Goal: Information Seeking & Learning: Check status

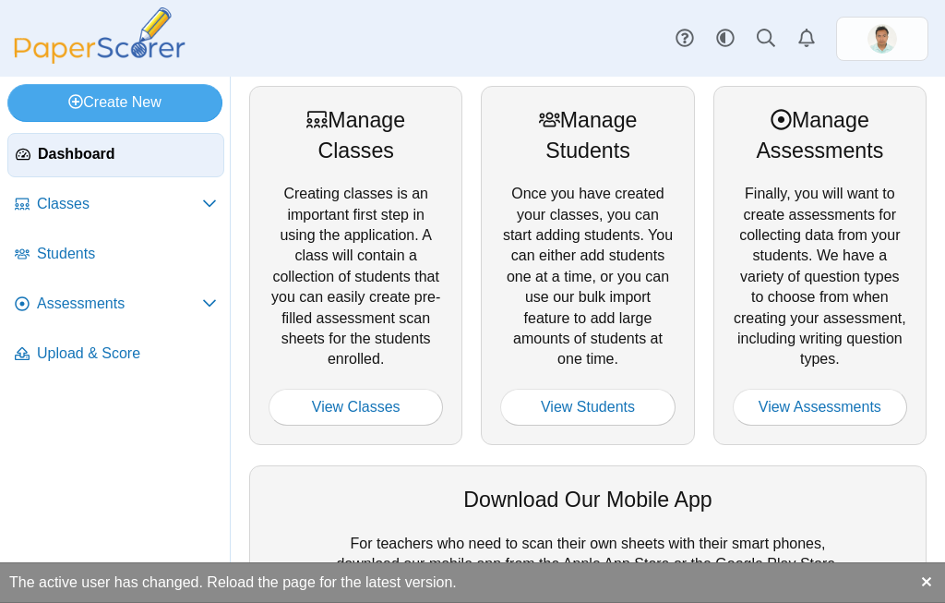
click at [823, 396] on link "View Assessments" at bounding box center [820, 407] width 175 height 37
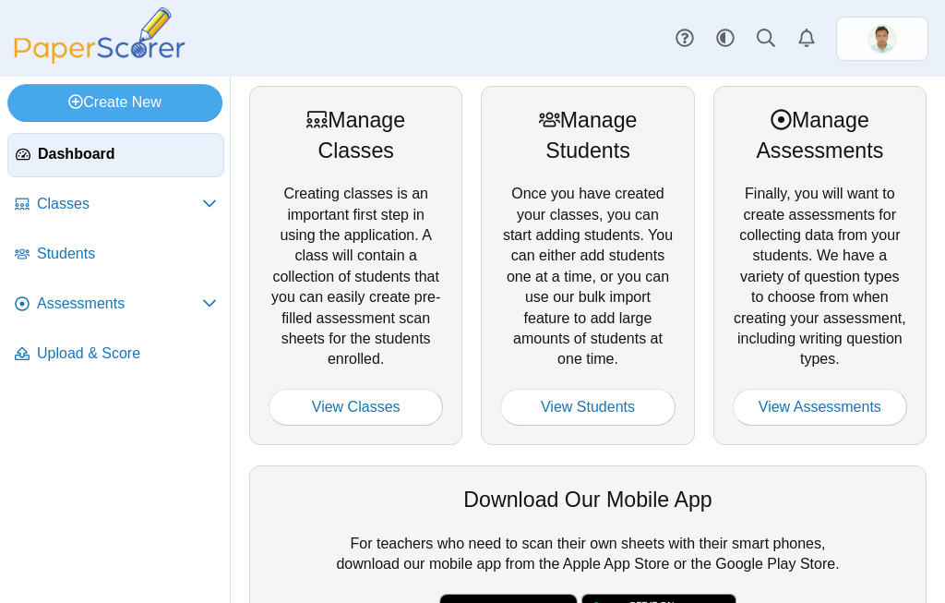
click at [128, 478] on div "Create New Loading… Dashboard Classes" at bounding box center [472, 340] width 945 height 526
click at [840, 402] on link "View Assessments" at bounding box center [820, 407] width 175 height 37
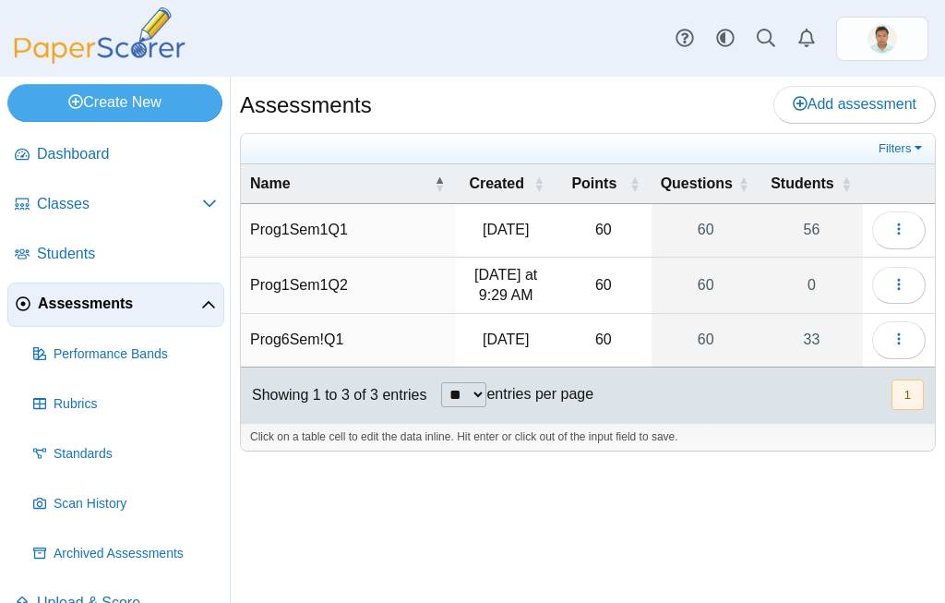
click at [813, 225] on link "56" at bounding box center [812, 230] width 102 height 52
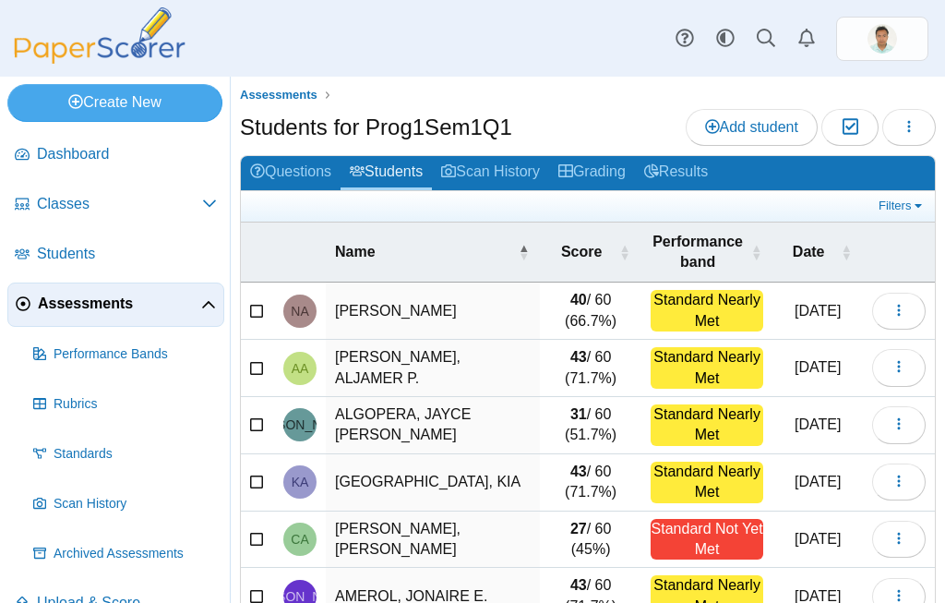
click at [909, 203] on link "Filters" at bounding box center [902, 206] width 56 height 18
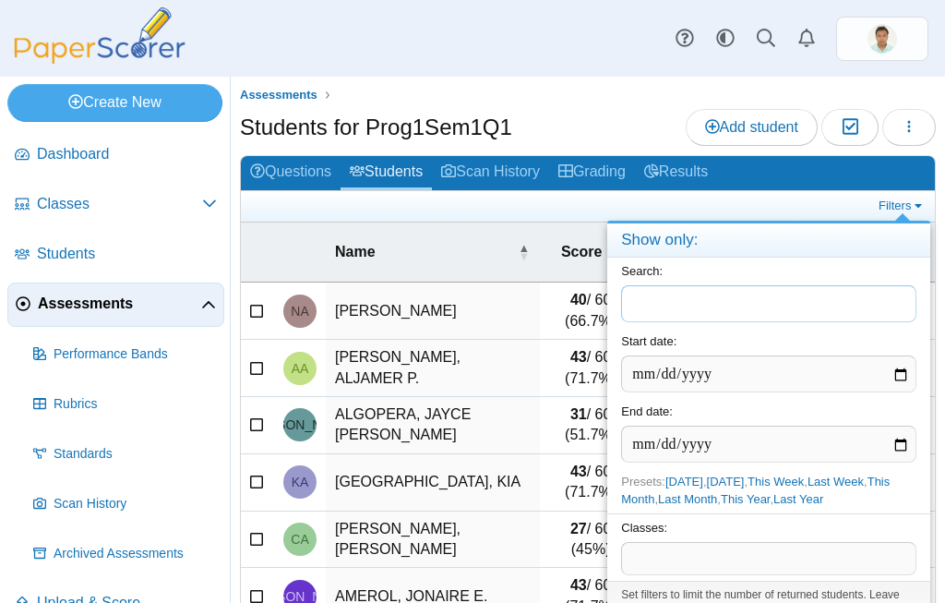
click at [711, 562] on span at bounding box center [769, 558] width 294 height 31
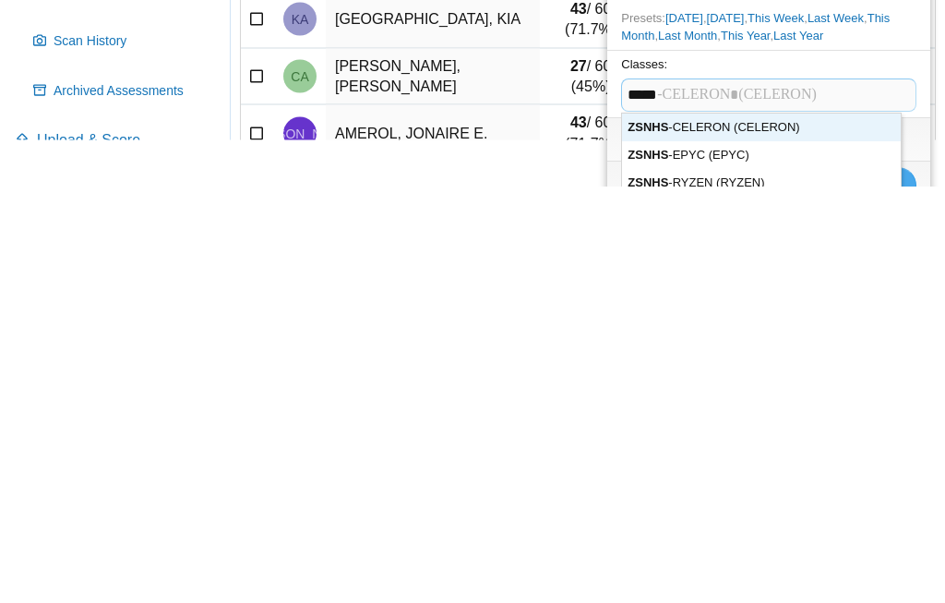
scroll to position [333, 0]
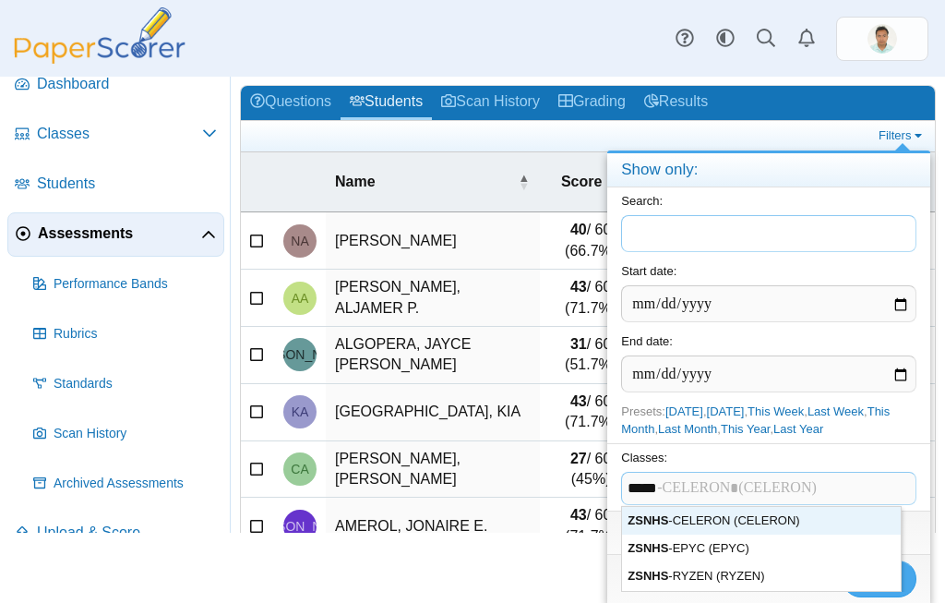
click at [143, 428] on div at bounding box center [472, 301] width 945 height 603
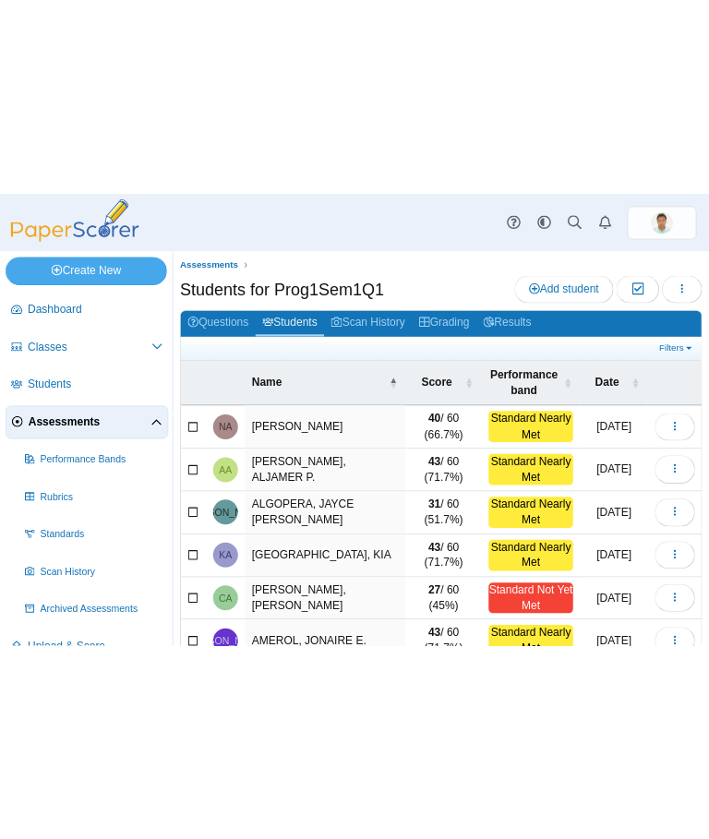
scroll to position [97, 0]
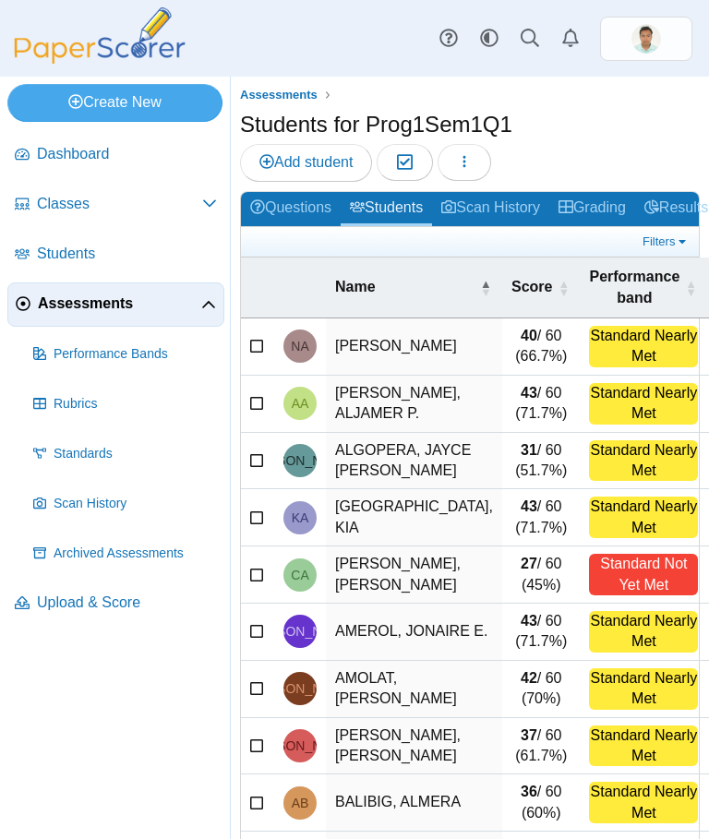
click at [698, 192] on link "Results" at bounding box center [676, 209] width 82 height 34
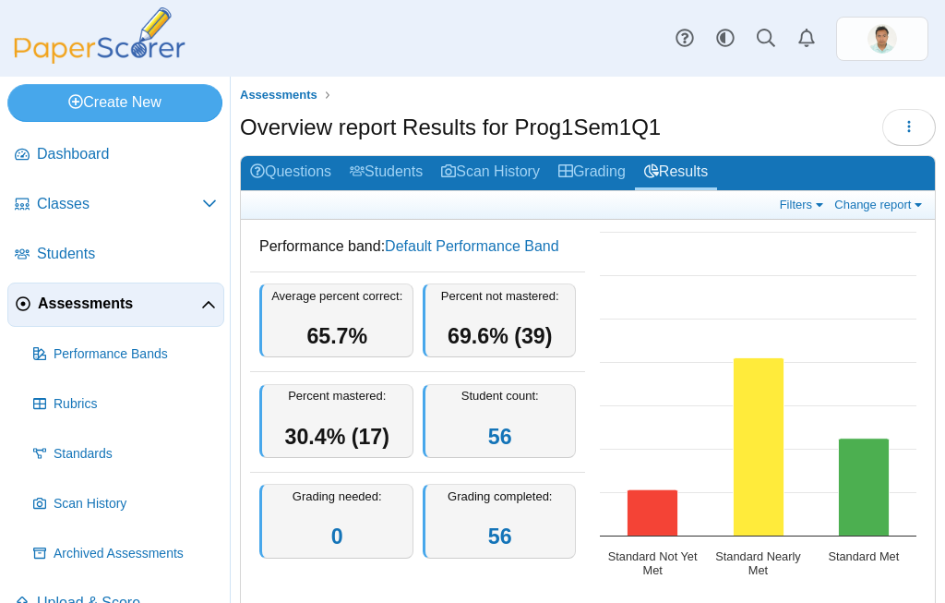
click at [916, 203] on link "Change report" at bounding box center [880, 205] width 101 height 16
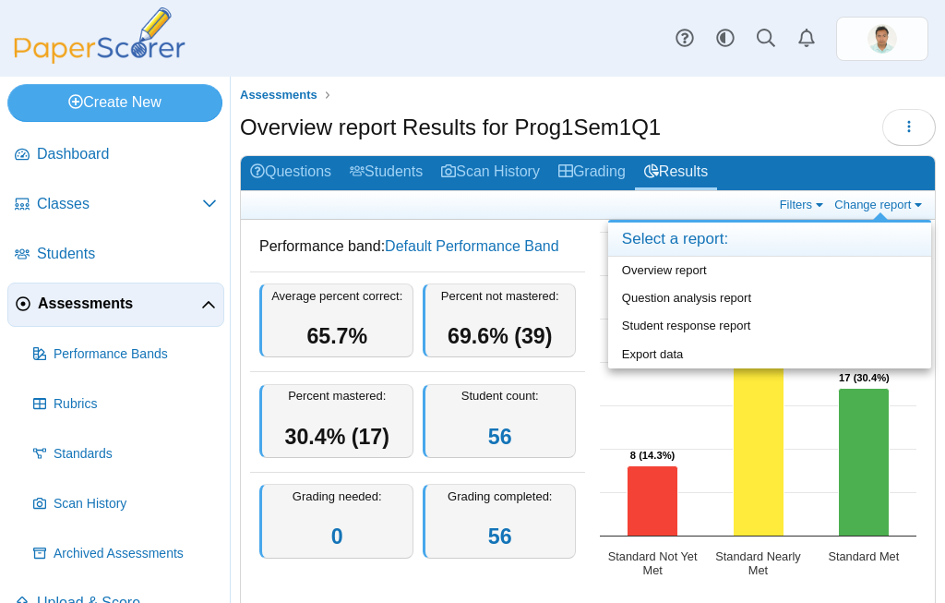
click at [746, 322] on link "Student response report" at bounding box center [769, 326] width 323 height 28
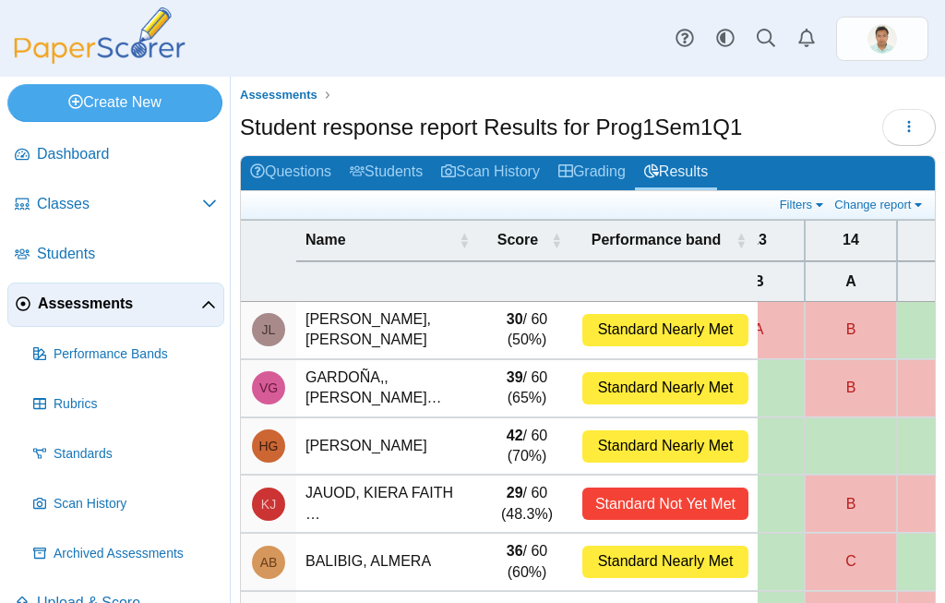
scroll to position [0, 1234]
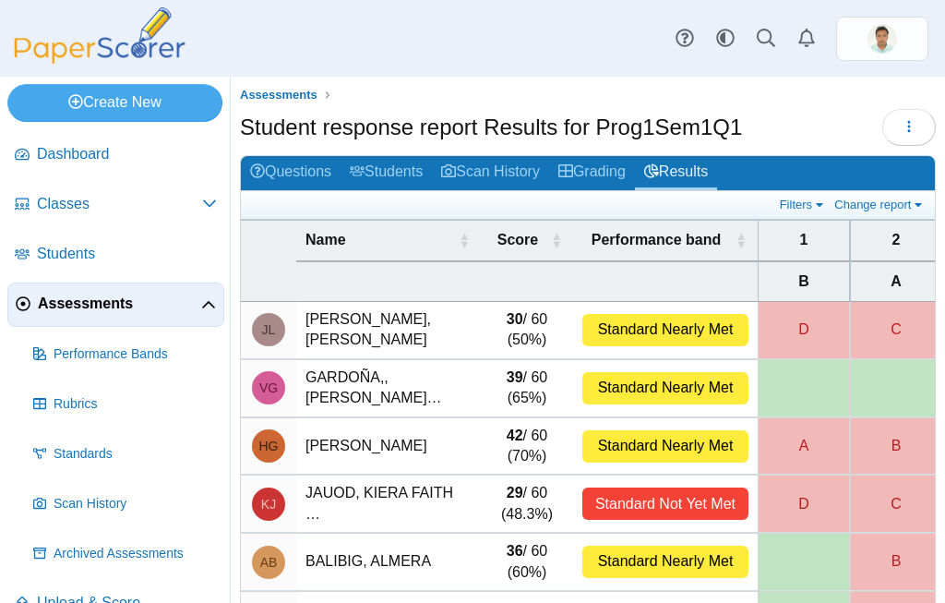
click at [704, 175] on link "Results" at bounding box center [676, 173] width 82 height 34
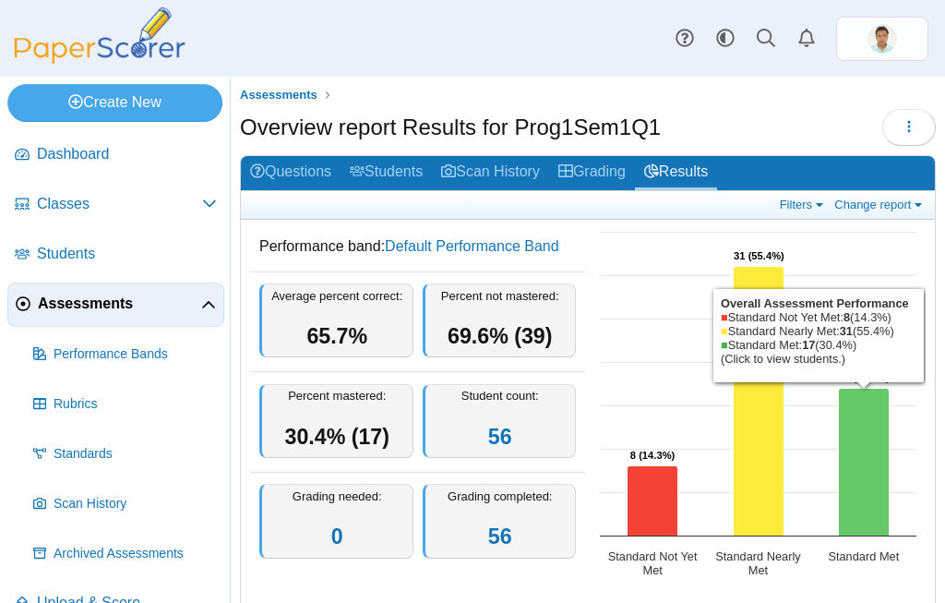
click at [646, 338] on rect "Interactive chart" at bounding box center [758, 407] width 335 height 369
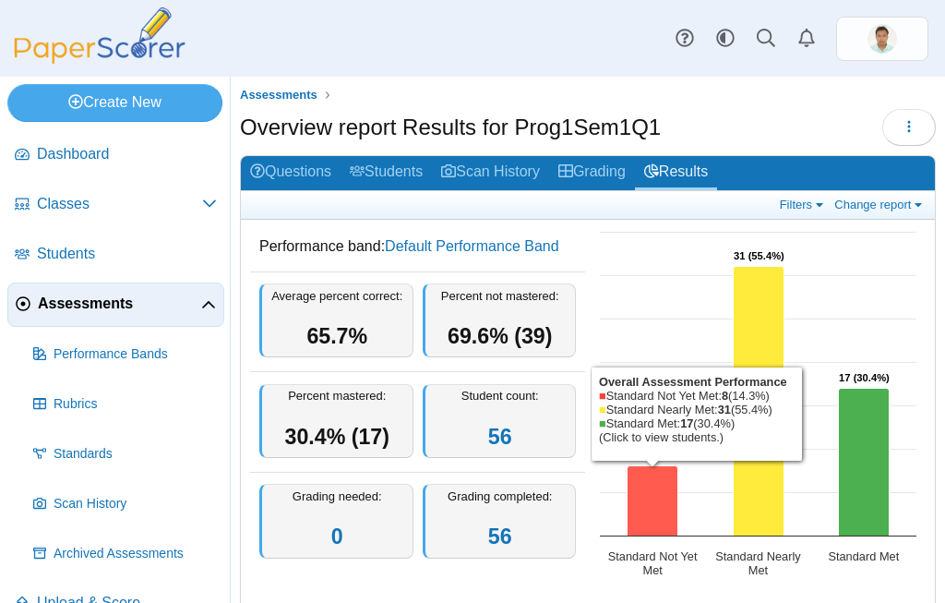
click at [881, 299] on rect "Interactive chart" at bounding box center [758, 407] width 335 height 369
click at [923, 451] on rect "Interactive chart" at bounding box center [758, 407] width 335 height 369
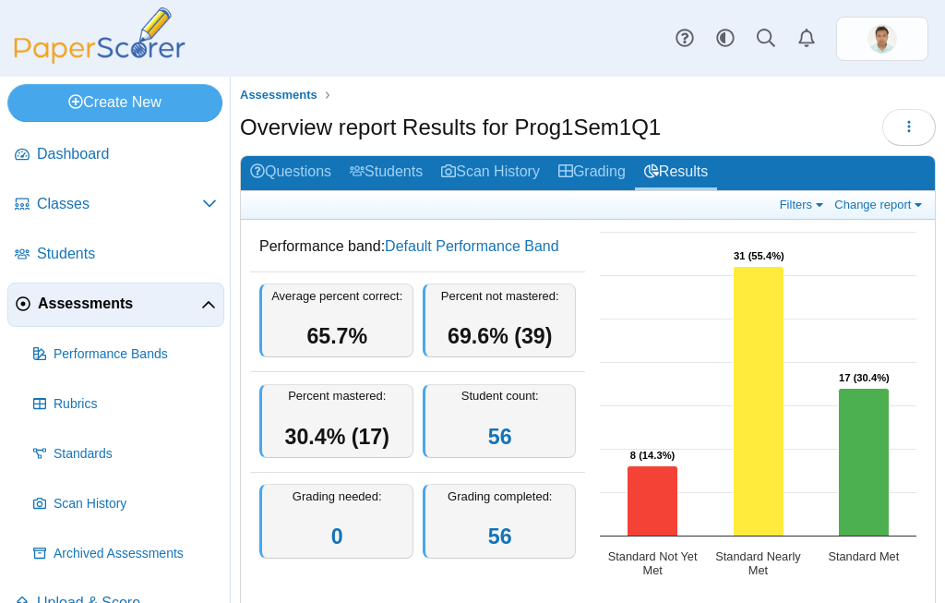
click at [772, 109] on div "Overview report Results for Prog1Sem1Q1 Loading…" at bounding box center [588, 130] width 696 height 42
click at [616, 170] on link "Grading" at bounding box center [592, 173] width 86 height 34
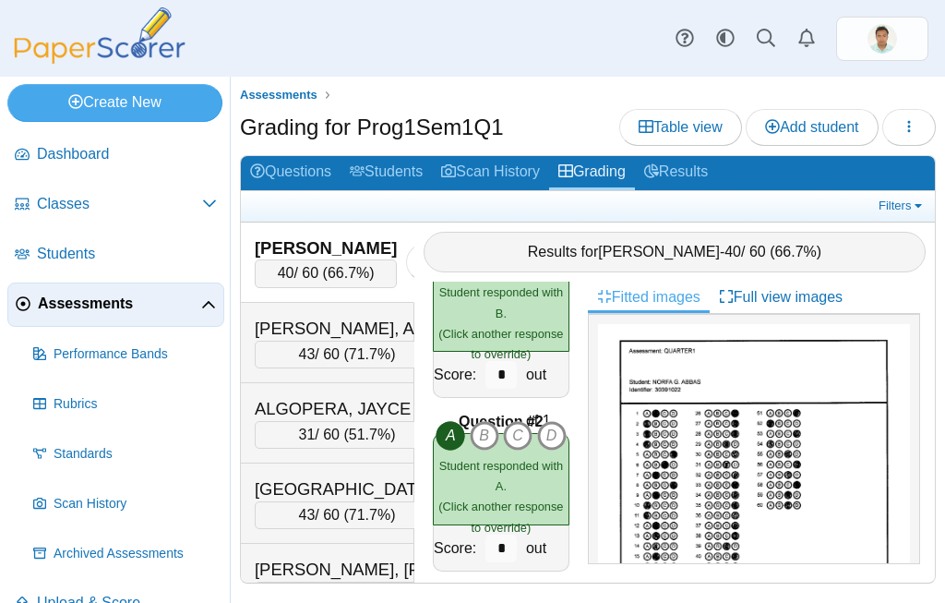
scroll to position [57, 0]
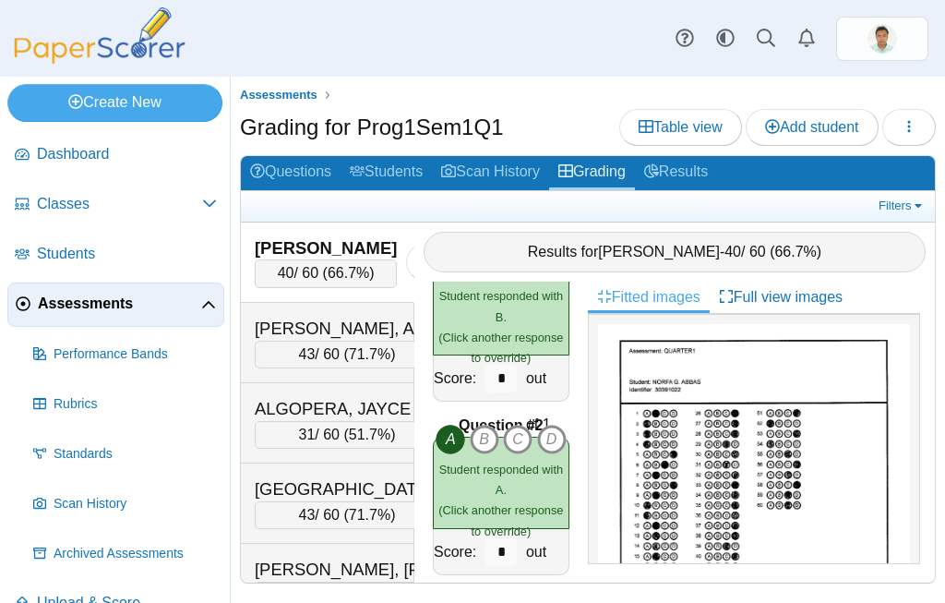
click at [905, 211] on link "Filters" at bounding box center [902, 206] width 56 height 18
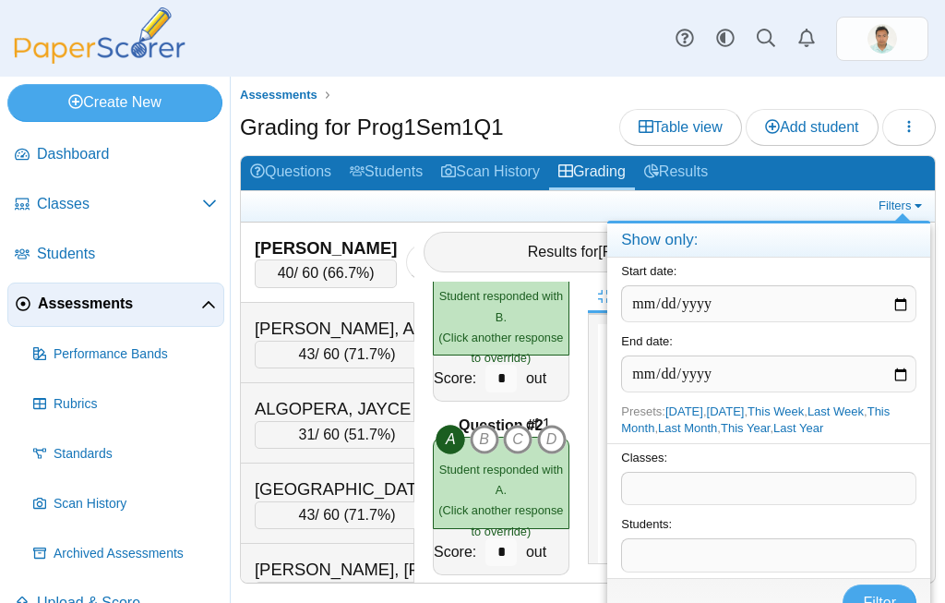
click at [910, 130] on div at bounding box center [472, 301] width 945 height 603
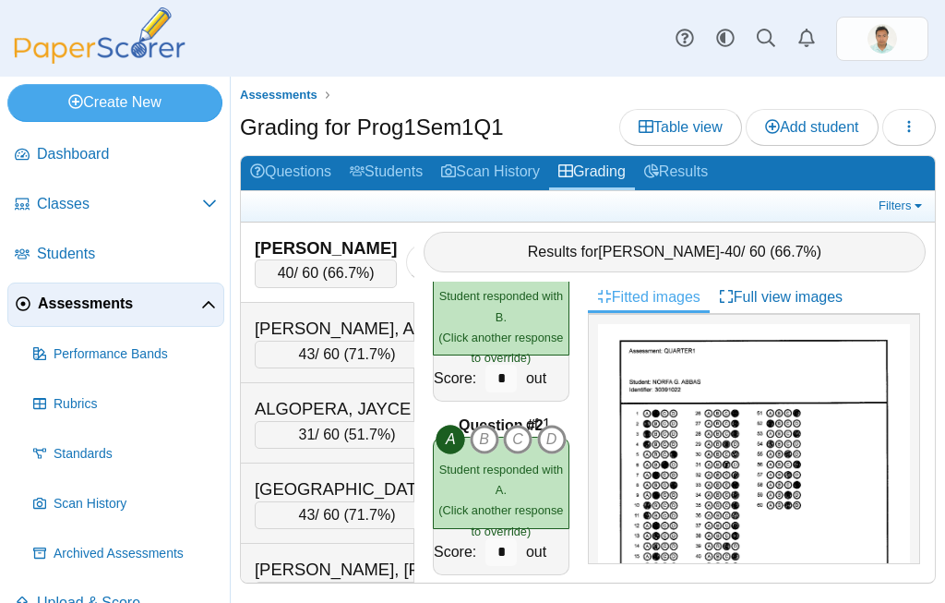
click at [906, 134] on icon "button" at bounding box center [909, 127] width 15 height 16
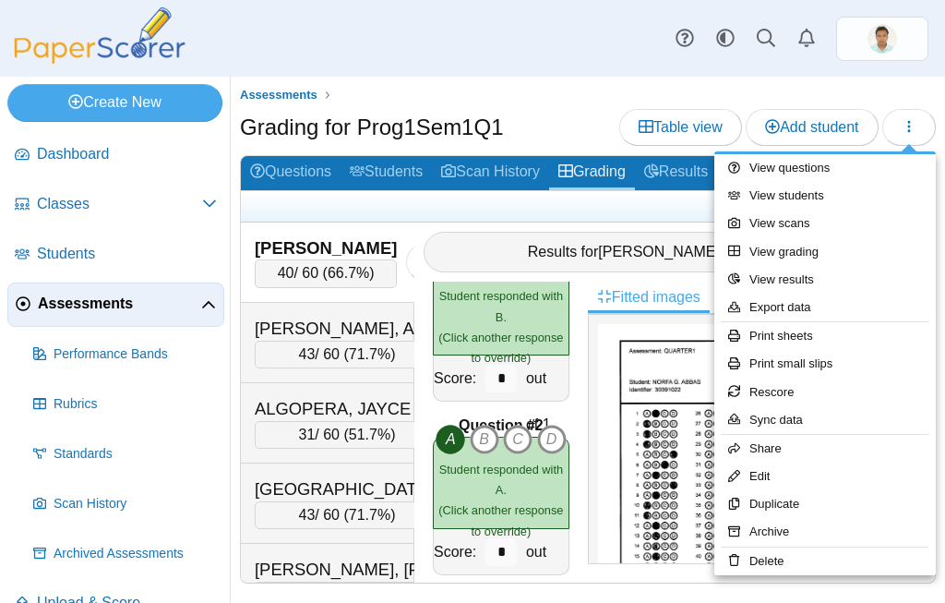
click at [569, 105] on div at bounding box center [472, 301] width 945 height 603
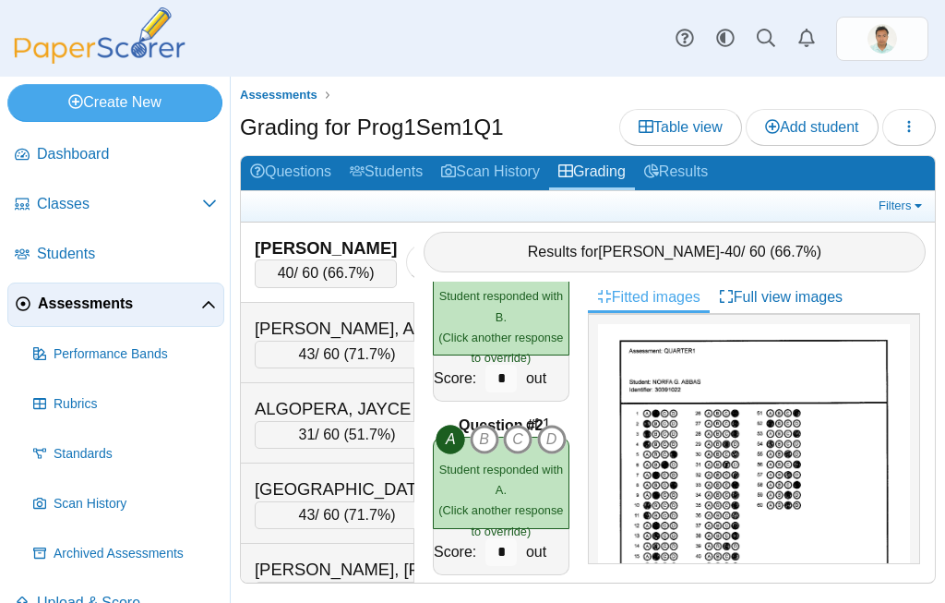
click at [701, 171] on link "Results" at bounding box center [676, 173] width 82 height 34
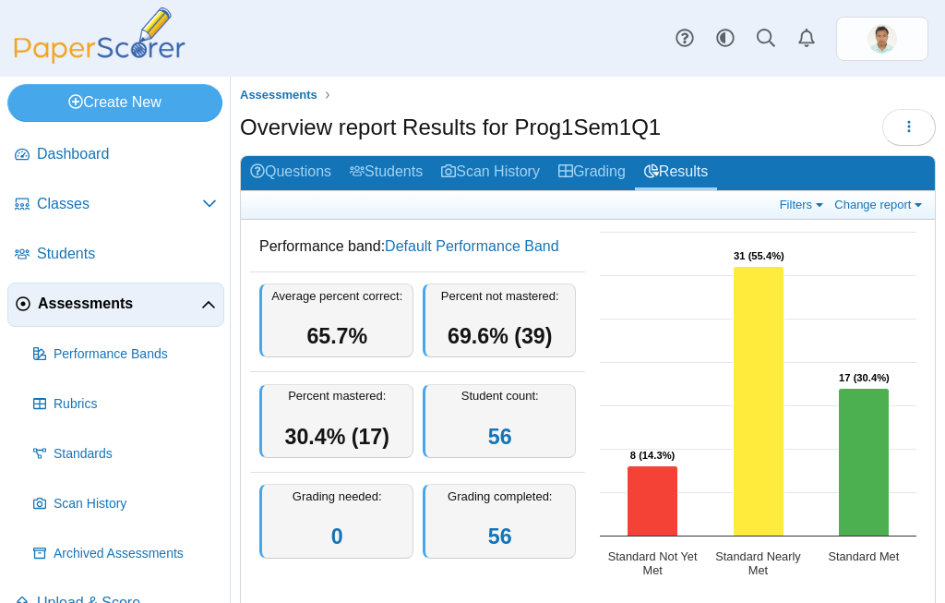
click at [85, 163] on span "Dashboard" at bounding box center [127, 154] width 180 height 20
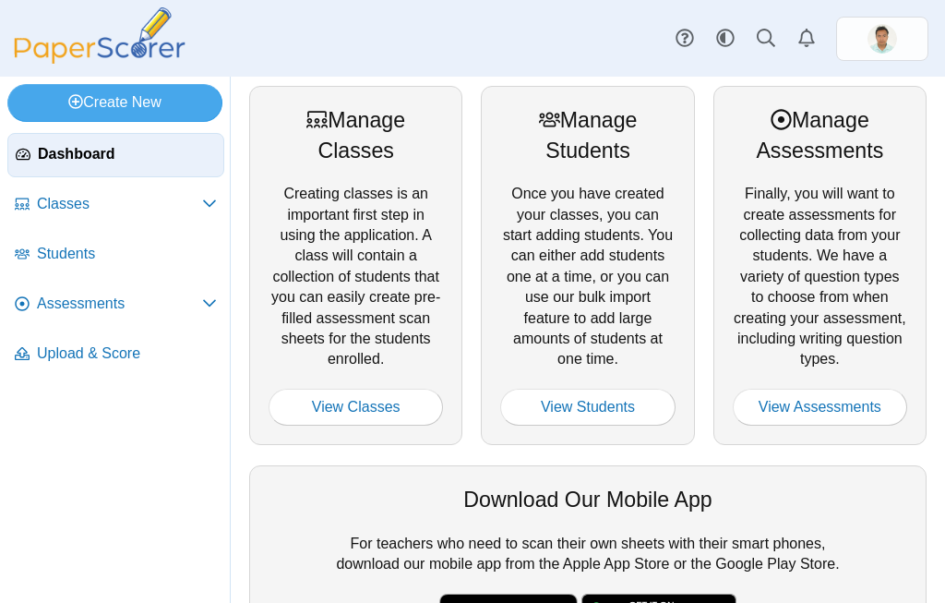
click at [381, 403] on link "View Classes" at bounding box center [356, 407] width 175 height 37
